Goal: Transaction & Acquisition: Purchase product/service

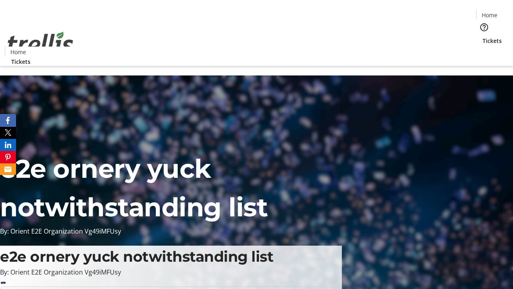
click at [483, 36] on span "Tickets" at bounding box center [492, 40] width 19 height 8
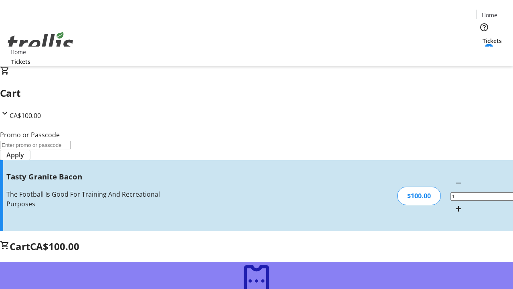
type input "FREE"
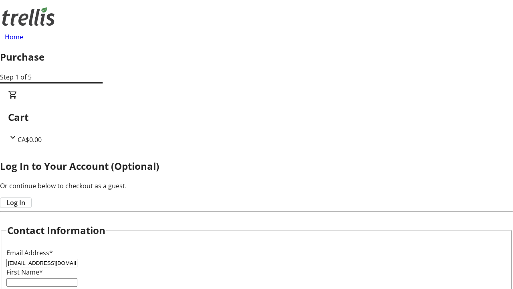
type input "[EMAIL_ADDRESS][DOMAIN_NAME]"
type input "Prince"
type input "[PERSON_NAME]"
